Goal: Information Seeking & Learning: Learn about a topic

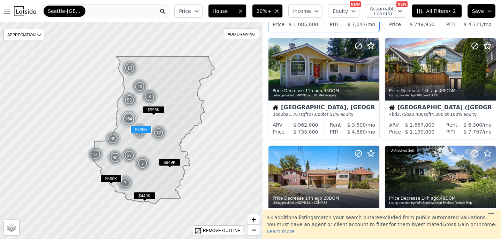
scroll to position [254, 0]
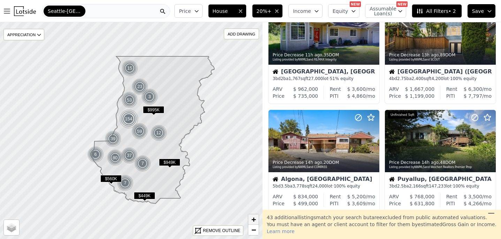
click at [251, 221] on span "+" at bounding box center [253, 219] width 5 height 9
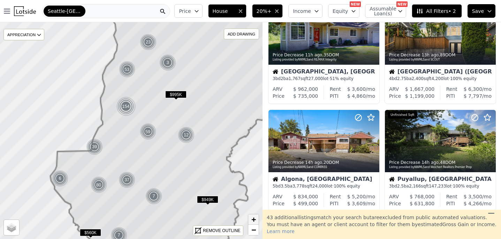
click at [251, 221] on span "+" at bounding box center [253, 219] width 5 height 9
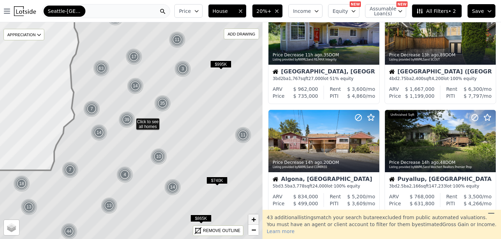
click at [251, 221] on span "+" at bounding box center [253, 219] width 5 height 9
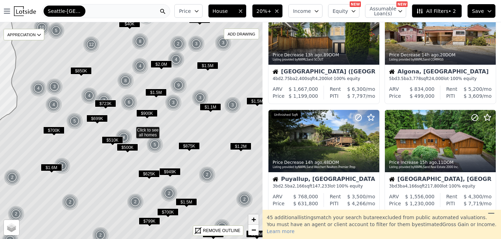
click at [251, 221] on span "+" at bounding box center [253, 219] width 5 height 9
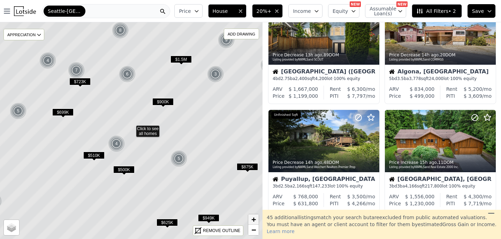
scroll to position [147, 0]
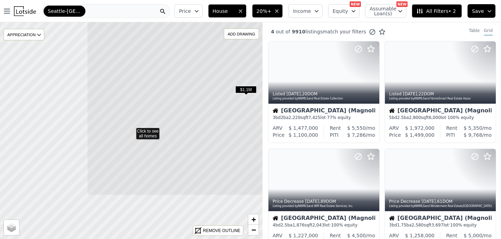
drag, startPoint x: 42, startPoint y: 125, endPoint x: 137, endPoint y: 79, distance: 105.7
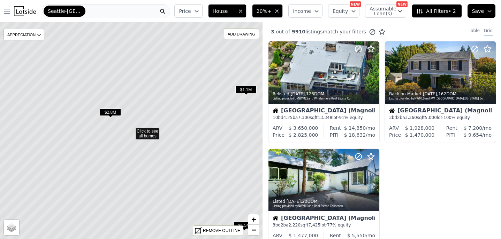
click at [110, 110] on span "$2.8M" at bounding box center [110, 112] width 21 height 7
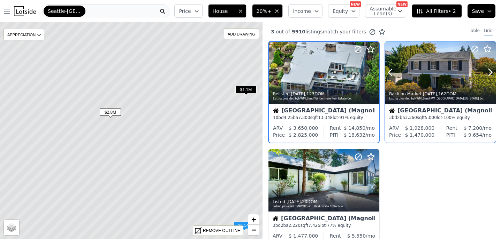
click at [445, 77] on div at bounding box center [440, 72] width 111 height 62
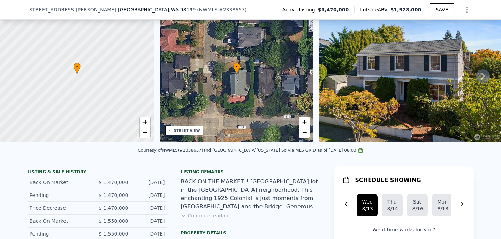
scroll to position [36, 0]
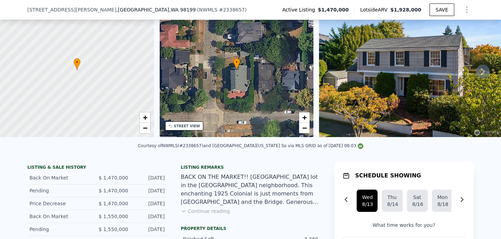
click at [200, 211] on button "Continue reading" at bounding box center [205, 211] width 49 height 7
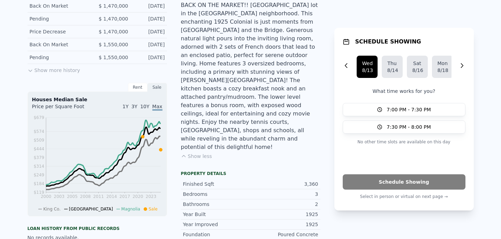
scroll to position [0, 0]
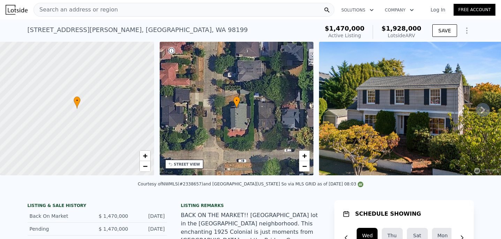
click at [484, 111] on icon at bounding box center [483, 110] width 14 height 14
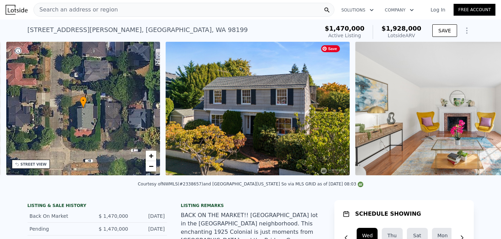
scroll to position [0, 162]
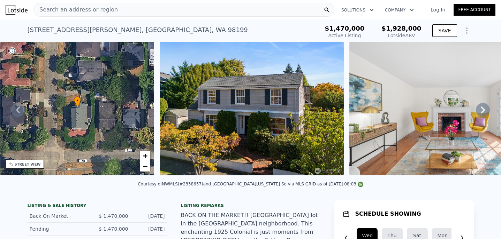
click at [484, 111] on icon at bounding box center [483, 110] width 14 height 14
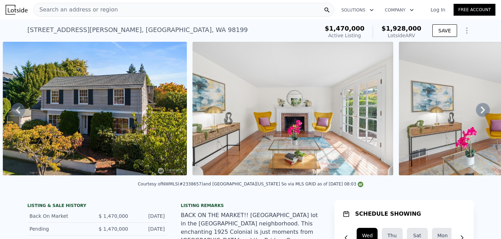
click at [484, 111] on icon at bounding box center [483, 110] width 14 height 14
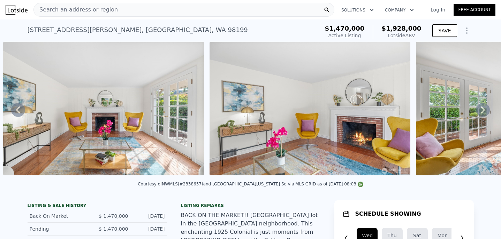
click at [484, 111] on icon at bounding box center [483, 110] width 14 height 14
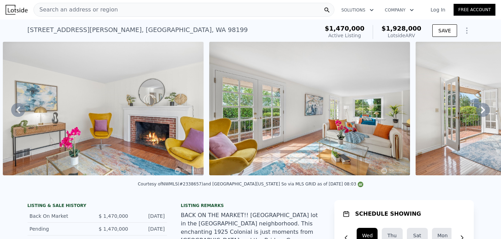
click at [484, 111] on icon at bounding box center [483, 110] width 14 height 14
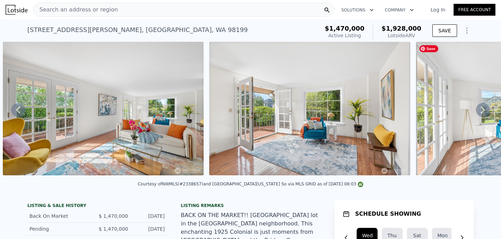
click at [484, 111] on icon at bounding box center [483, 110] width 14 height 14
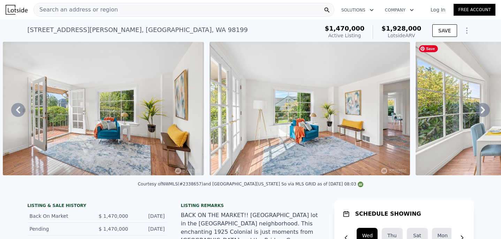
click at [484, 111] on icon at bounding box center [483, 110] width 14 height 14
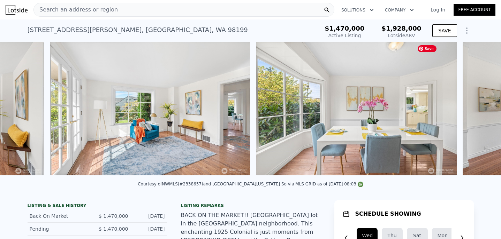
scroll to position [0, 1334]
